Goal: Information Seeking & Learning: Learn about a topic

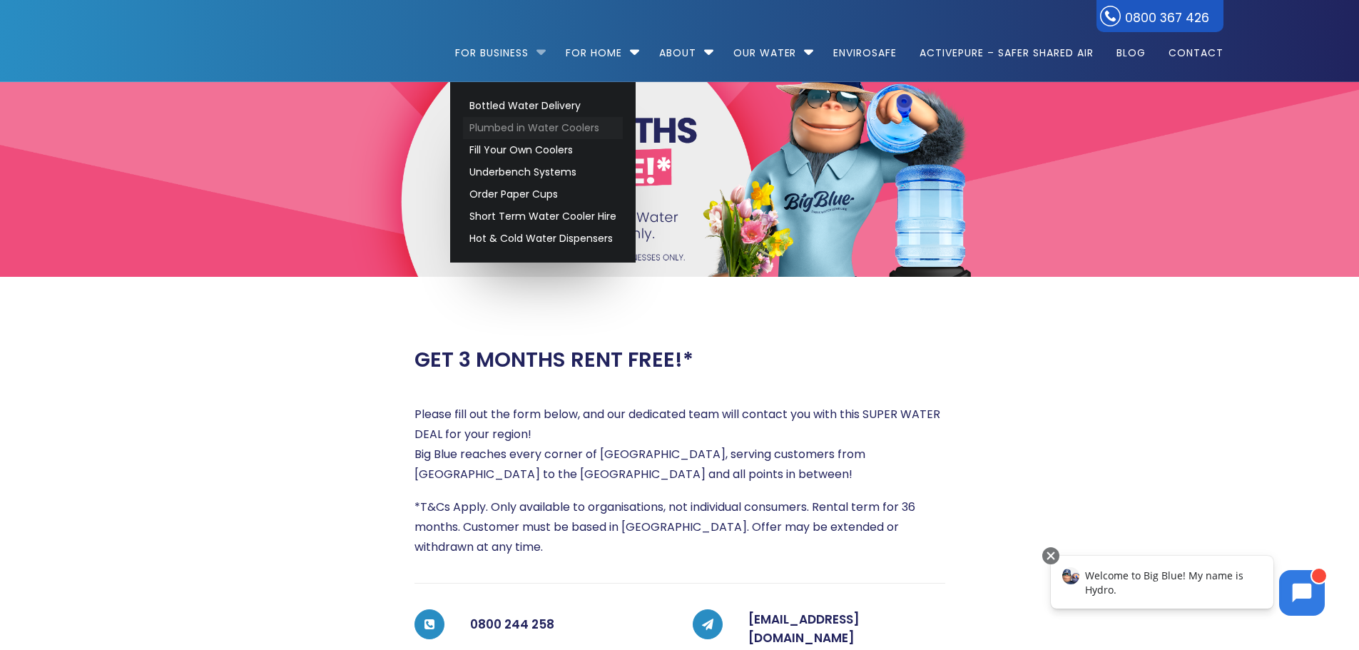
click at [503, 128] on link "Plumbed in Water Coolers" at bounding box center [543, 128] width 160 height 22
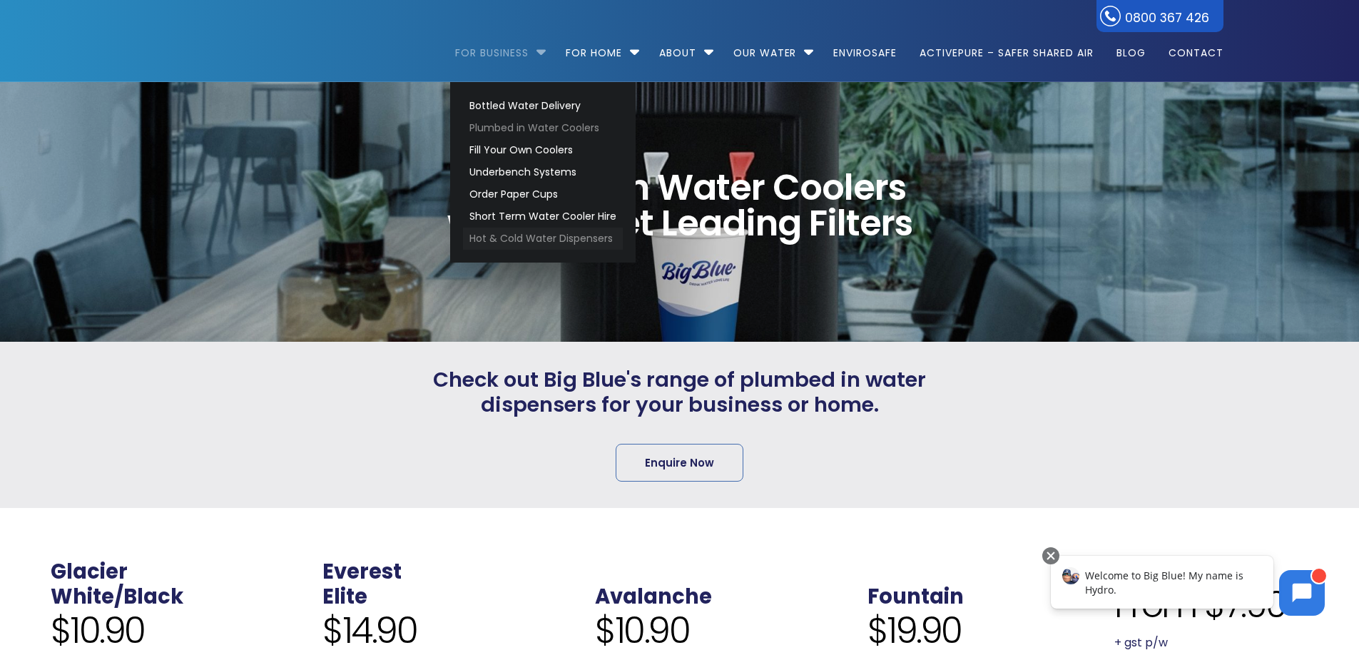
click at [571, 238] on link "Hot & Cold Water Dispensers" at bounding box center [543, 239] width 160 height 22
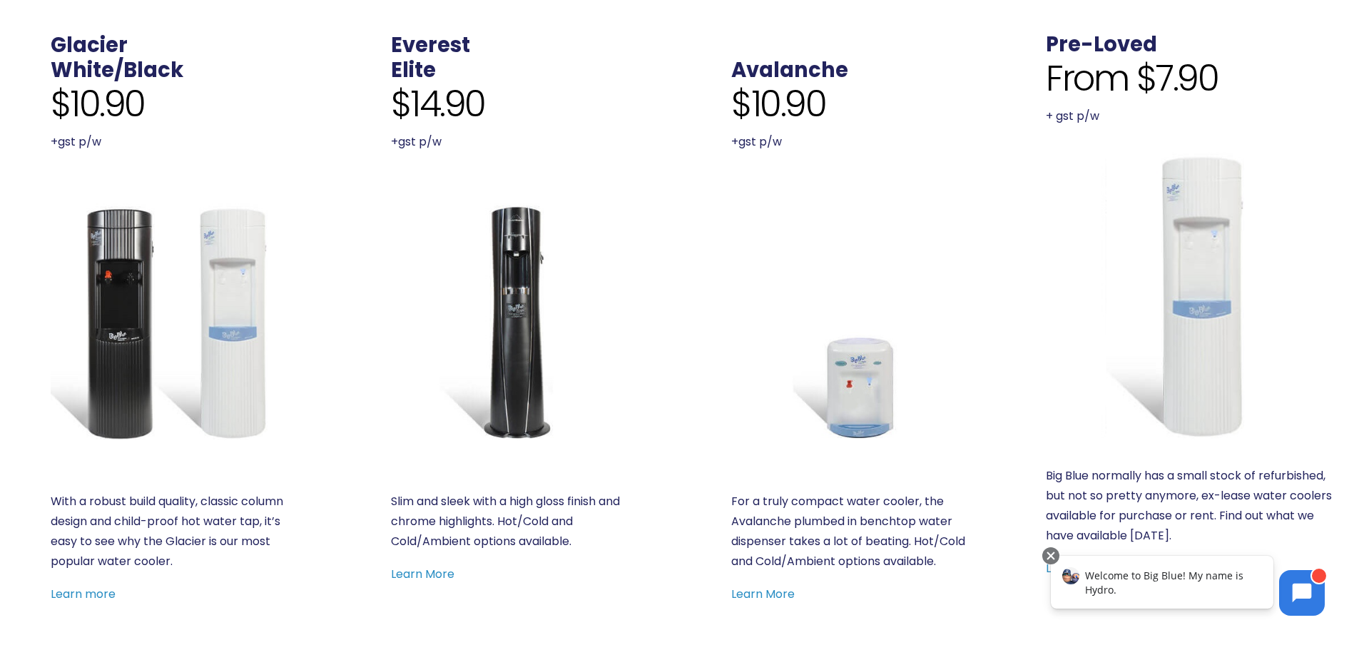
scroll to position [571, 0]
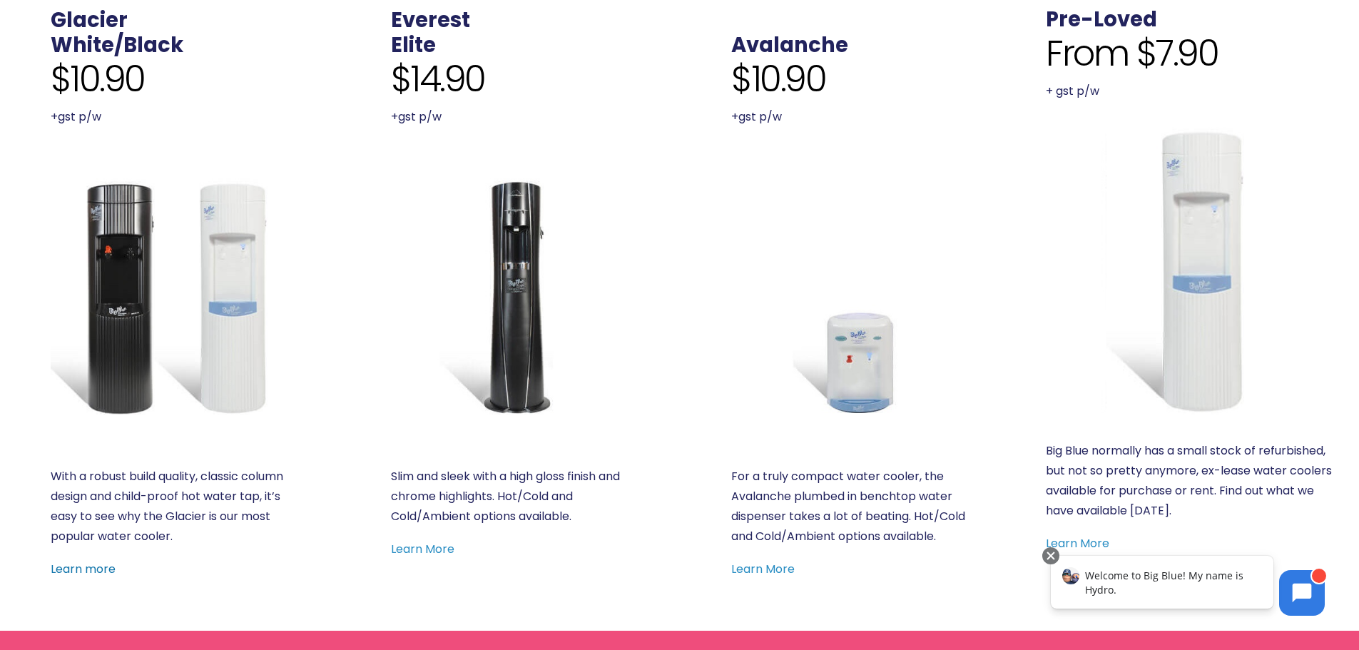
click at [93, 572] on link "Learn more" at bounding box center [83, 569] width 65 height 16
